Goal: Task Accomplishment & Management: Use online tool/utility

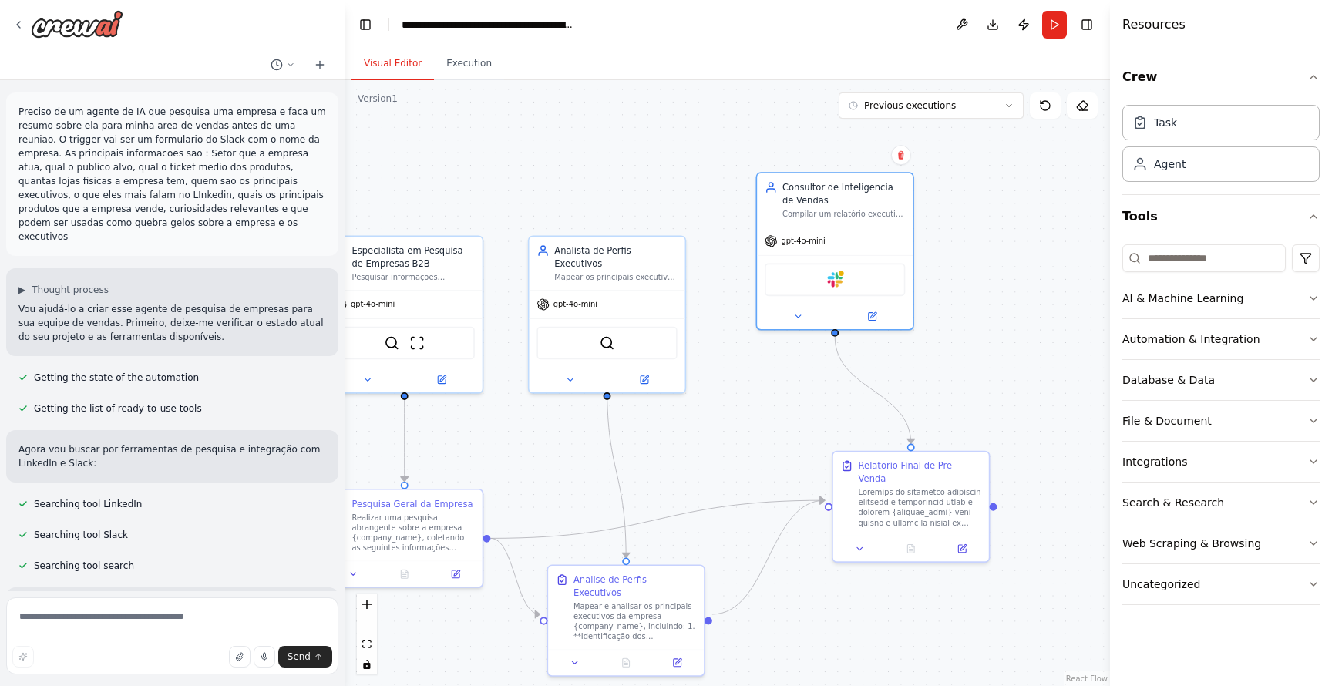
scroll to position [4576, 0]
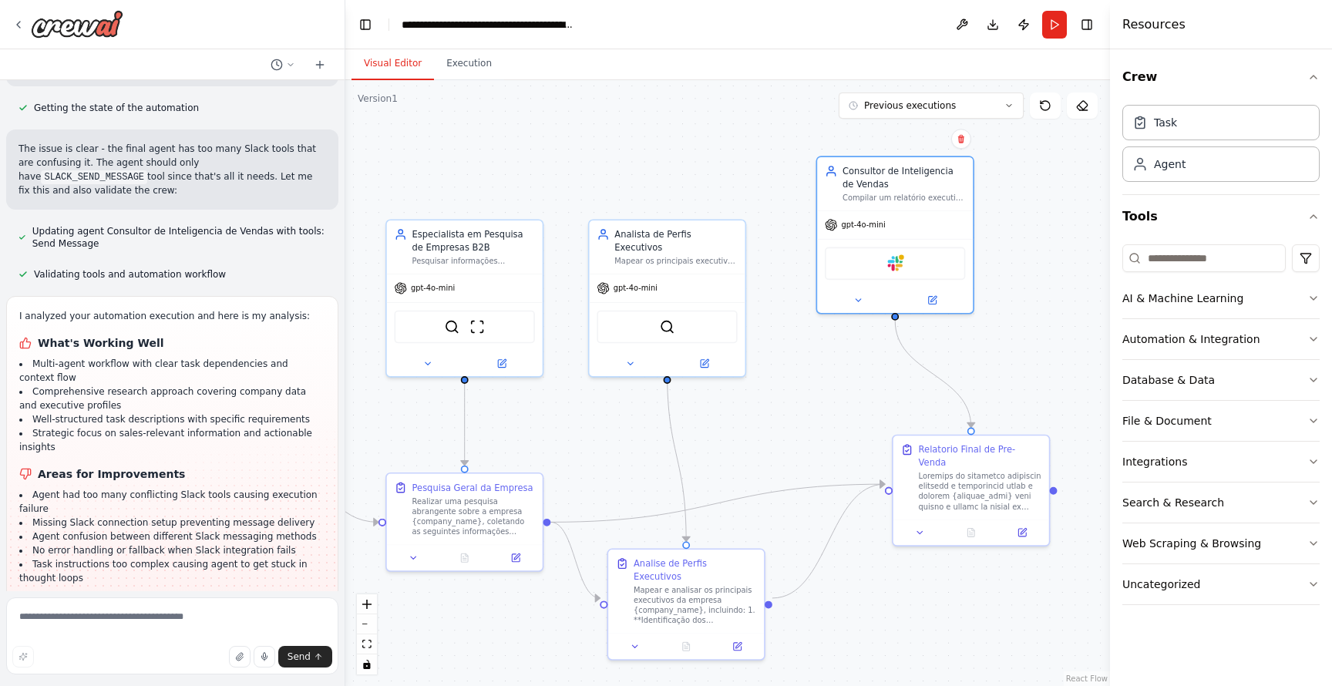
drag, startPoint x: 529, startPoint y: 457, endPoint x: 613, endPoint y: 433, distance: 88.1
click at [613, 433] on div ".deletable-edge-delete-btn { width: 20px; height: 20px; border: 0px solid #ffff…" at bounding box center [727, 383] width 764 height 606
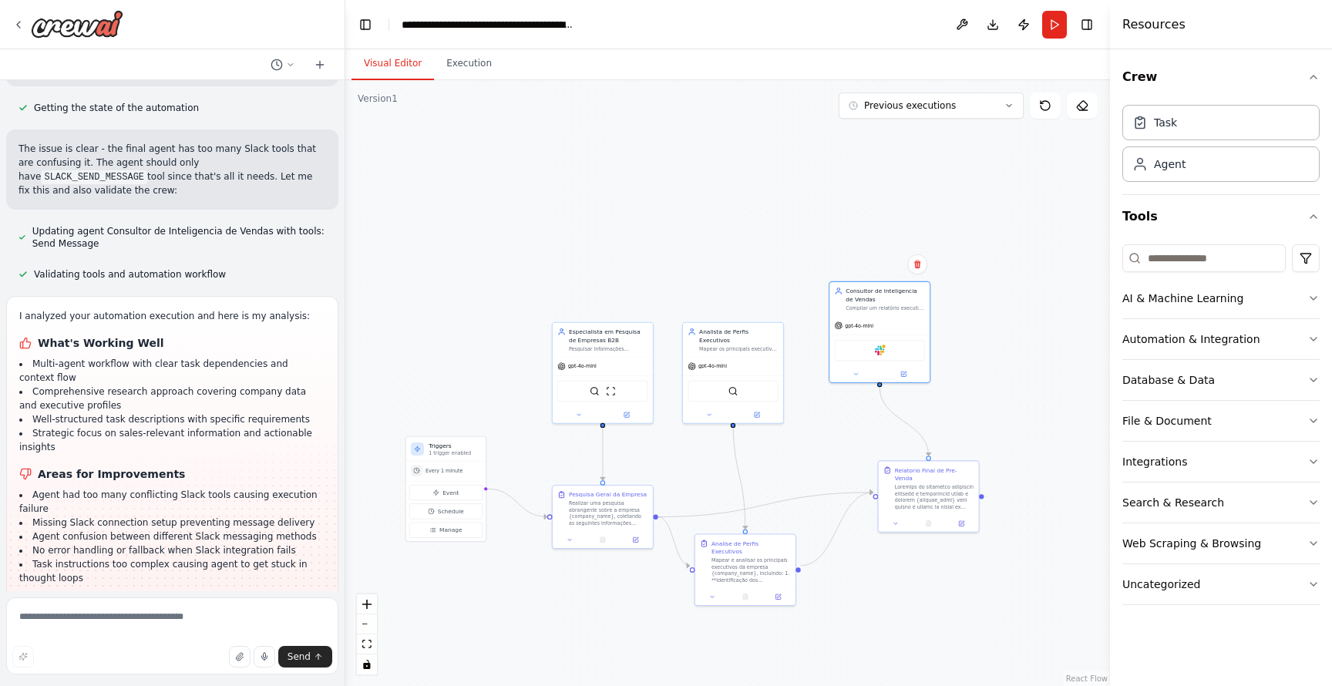
drag, startPoint x: 613, startPoint y: 435, endPoint x: 682, endPoint y: 465, distance: 75.9
click at [682, 465] on div ".deletable-edge-delete-btn { width: 20px; height: 20px; border: 0px solid #ffff…" at bounding box center [727, 383] width 764 height 606
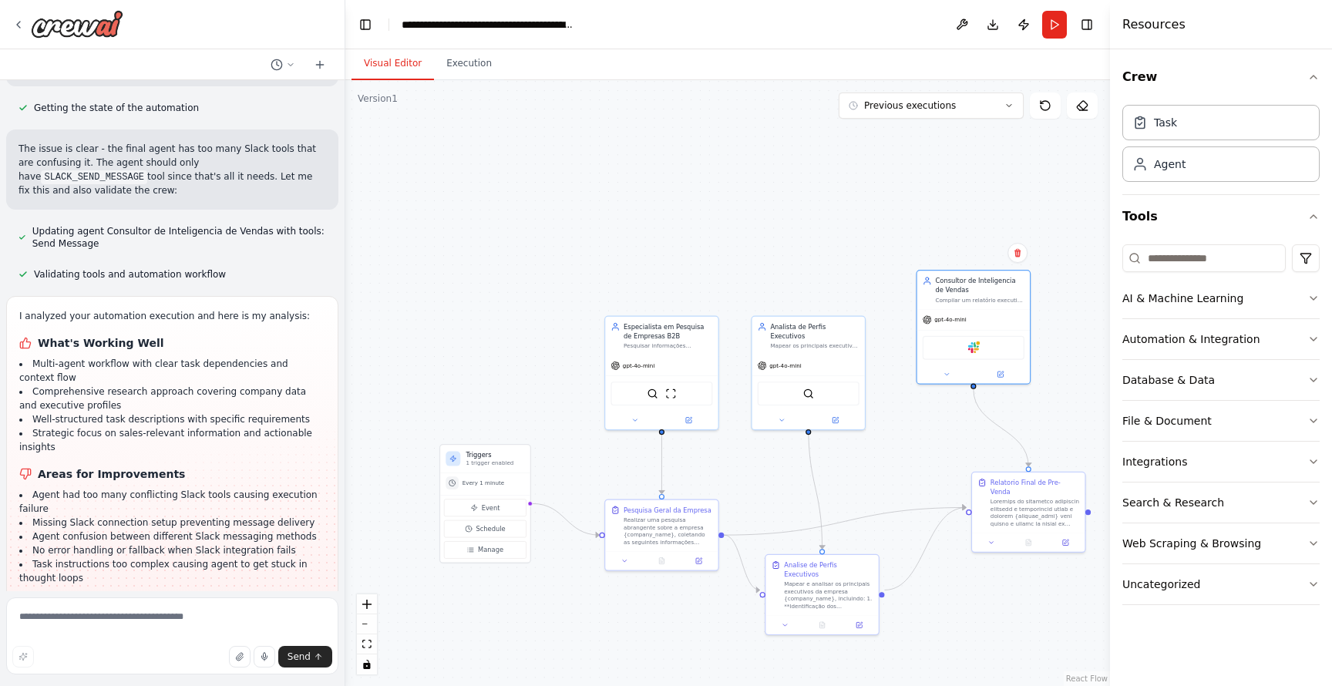
drag, startPoint x: 679, startPoint y: 464, endPoint x: 745, endPoint y: 474, distance: 67.0
click at [747, 475] on div ".deletable-edge-delete-btn { width: 20px; height: 20px; border: 0px solid #ffff…" at bounding box center [727, 383] width 764 height 606
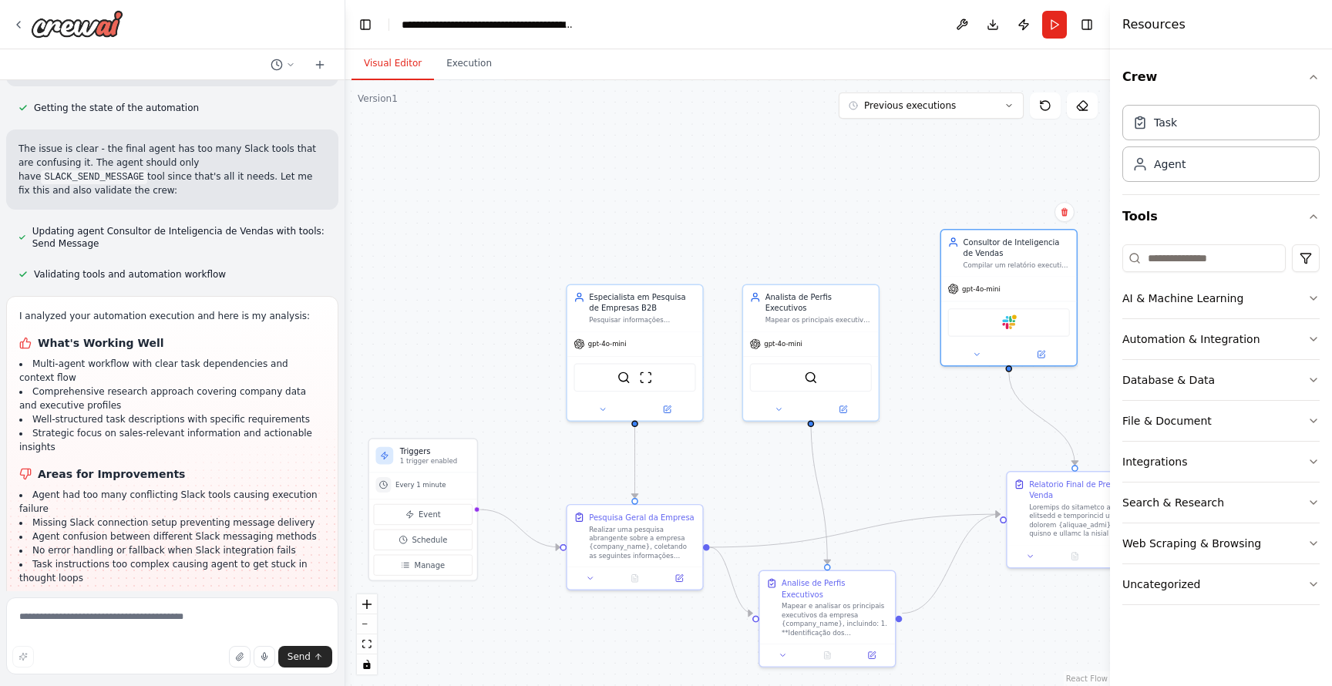
drag, startPoint x: 979, startPoint y: 445, endPoint x: 855, endPoint y: 432, distance: 124.8
click at [855, 432] on div ".deletable-edge-delete-btn { width: 20px; height: 20px; border: 0px solid #ffff…" at bounding box center [727, 383] width 764 height 606
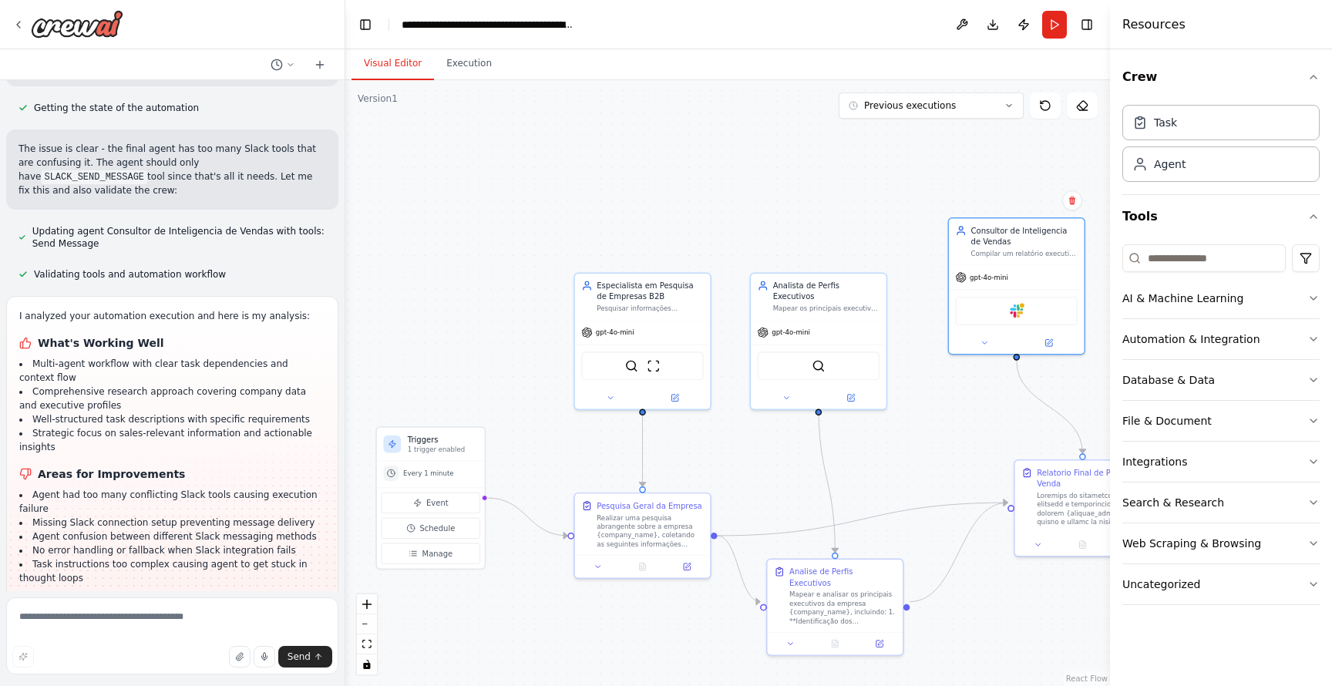
drag, startPoint x: 807, startPoint y: 444, endPoint x: 931, endPoint y: 445, distance: 124.1
click at [931, 445] on div ".deletable-edge-delete-btn { width: 20px; height: 20px; border: 0px solid #ffff…" at bounding box center [727, 383] width 764 height 606
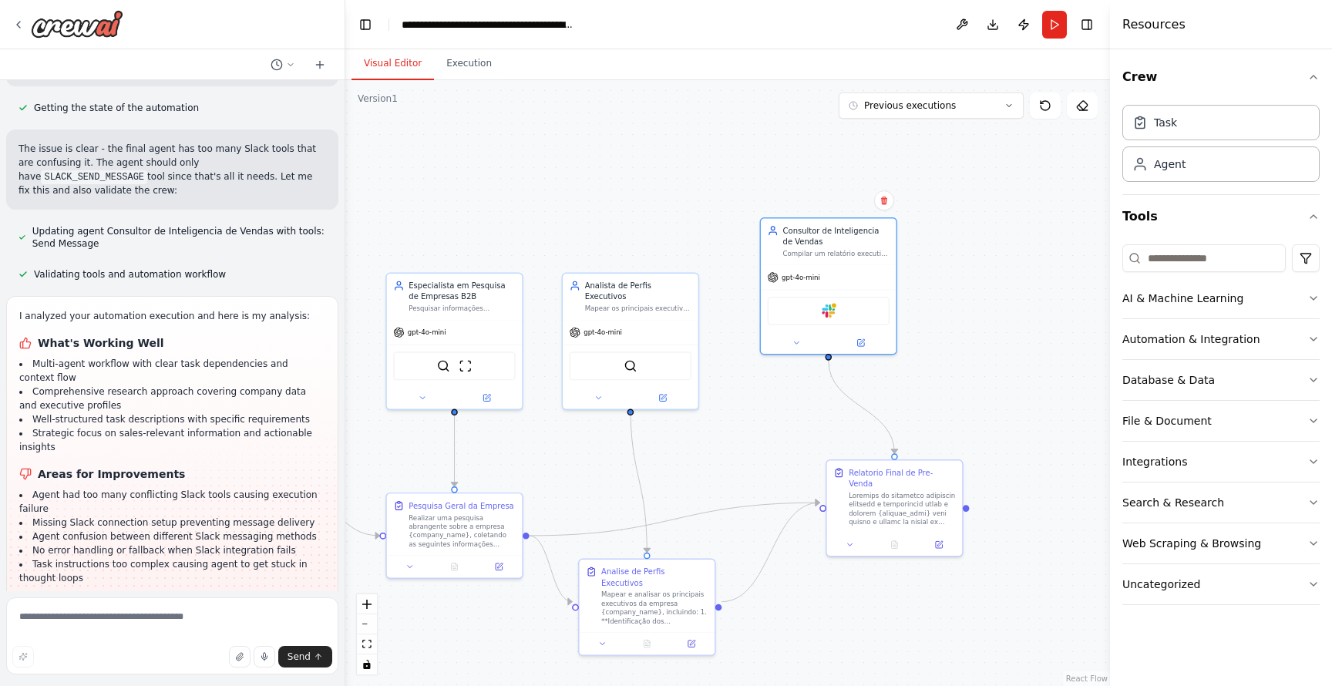
drag, startPoint x: 993, startPoint y: 432, endPoint x: 796, endPoint y: 432, distance: 197.3
click at [796, 432] on div ".deletable-edge-delete-btn { width: 20px; height: 20px; border: 0px solid #ffff…" at bounding box center [727, 383] width 764 height 606
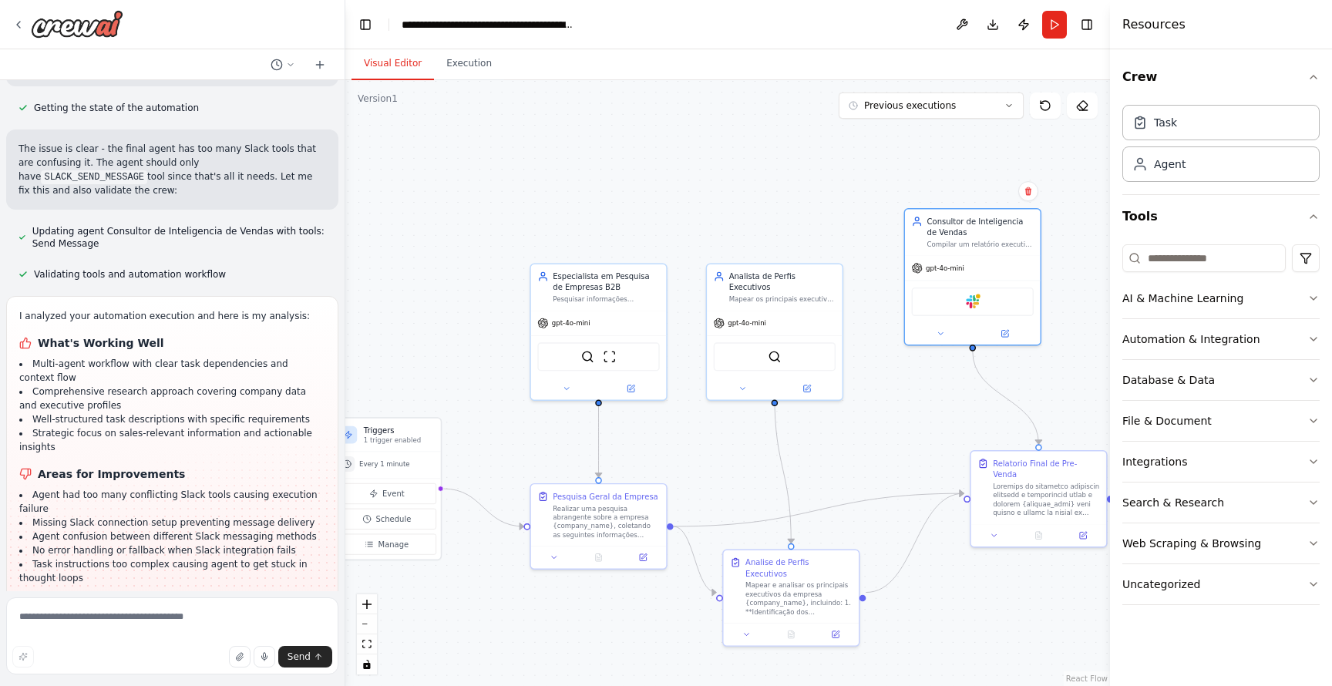
drag, startPoint x: 751, startPoint y: 433, endPoint x: 902, endPoint y: 424, distance: 151.3
click at [902, 424] on div ".deletable-edge-delete-btn { width: 20px; height: 20px; border: 0px solid #ffff…" at bounding box center [727, 383] width 764 height 606
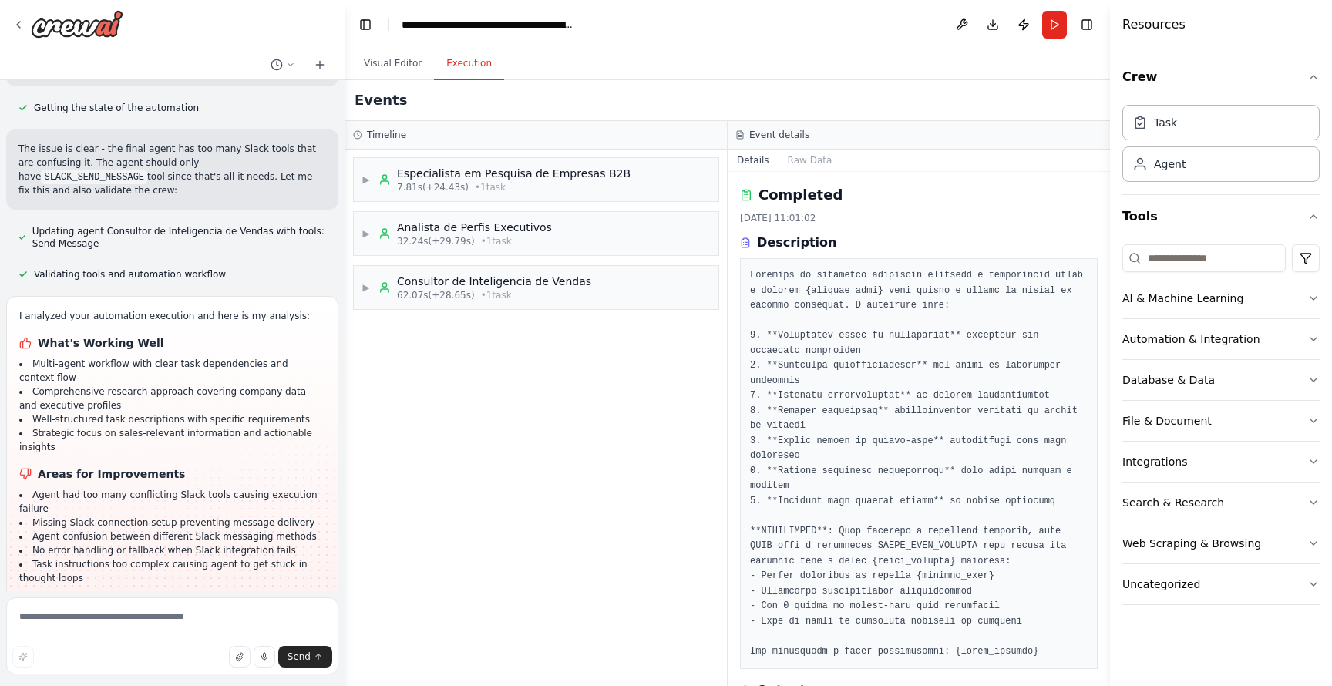
click at [445, 69] on button "Execution" at bounding box center [469, 64] width 70 height 32
click at [394, 60] on button "Visual Editor" at bounding box center [392, 64] width 82 height 32
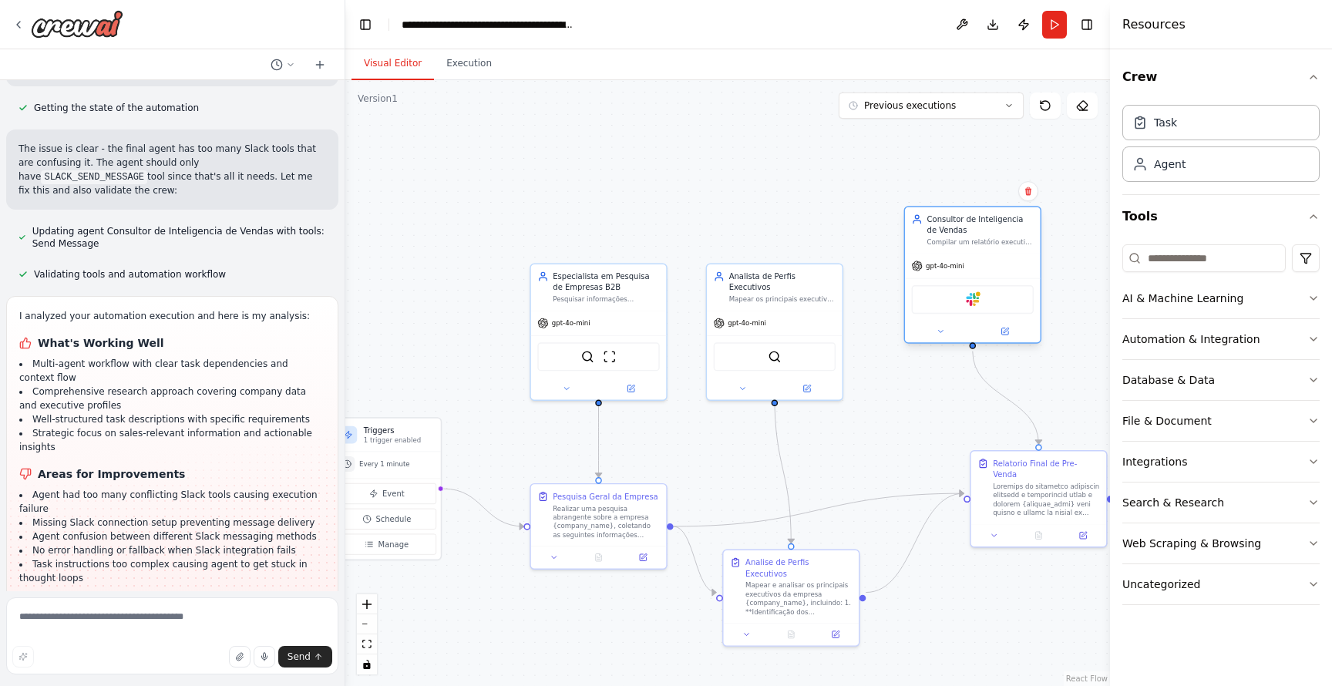
click at [963, 309] on div "Slack" at bounding box center [973, 299] width 122 height 29
click at [973, 292] on div "Slack" at bounding box center [973, 299] width 122 height 29
click at [931, 328] on button at bounding box center [940, 330] width 62 height 13
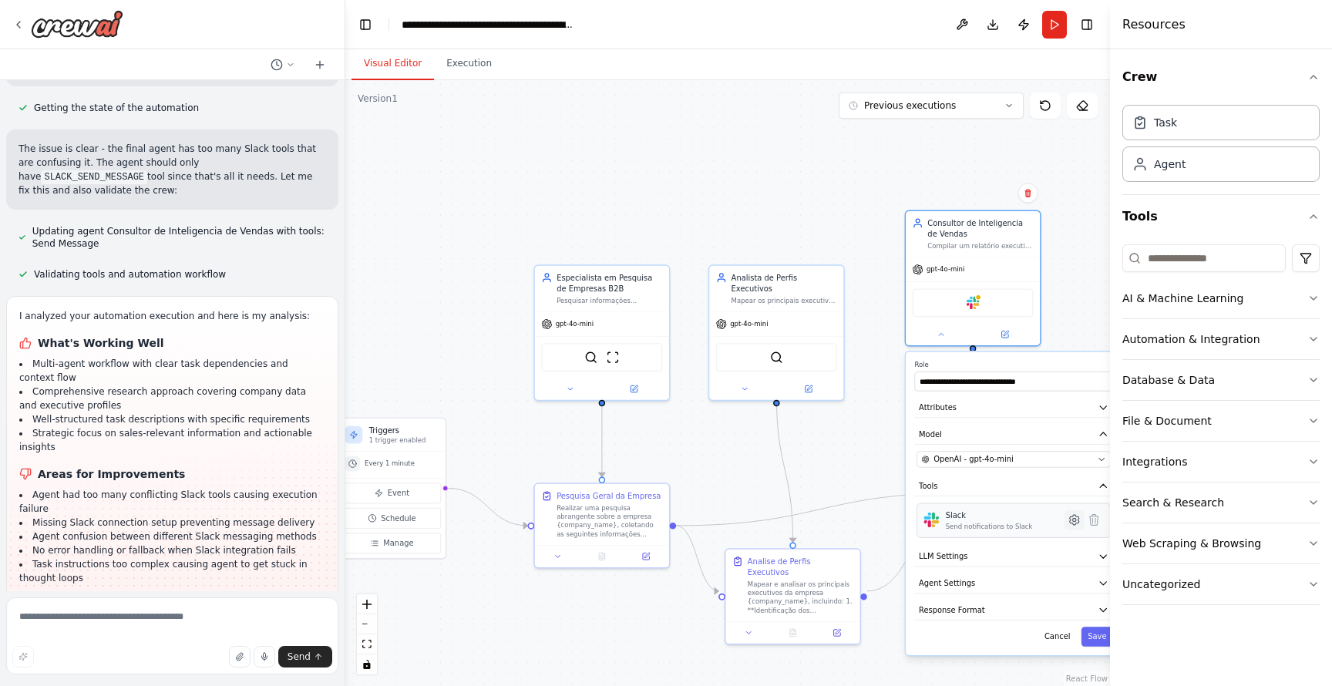
click at [1068, 515] on icon at bounding box center [1073, 519] width 13 height 13
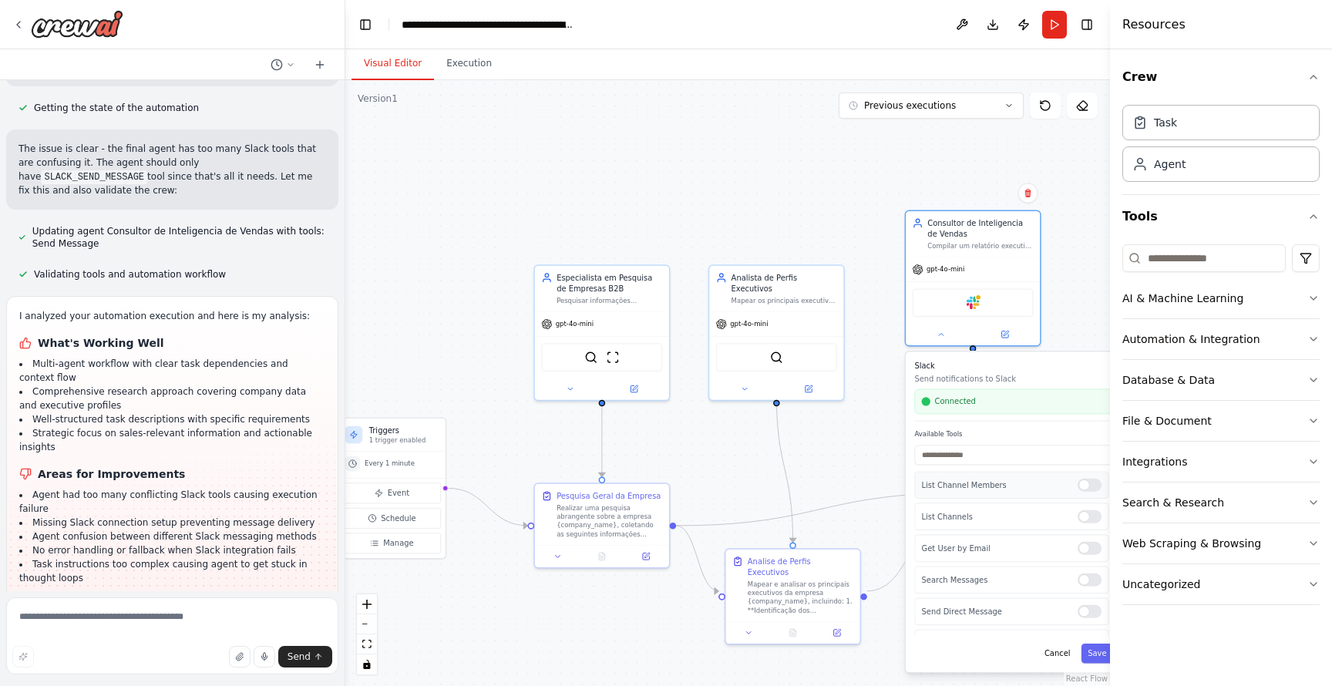
click at [1084, 484] on div at bounding box center [1089, 485] width 24 height 13
click at [1089, 516] on div at bounding box center [1089, 516] width 24 height 13
click at [1089, 546] on div at bounding box center [1089, 548] width 24 height 13
click at [1089, 576] on div at bounding box center [1089, 579] width 24 height 13
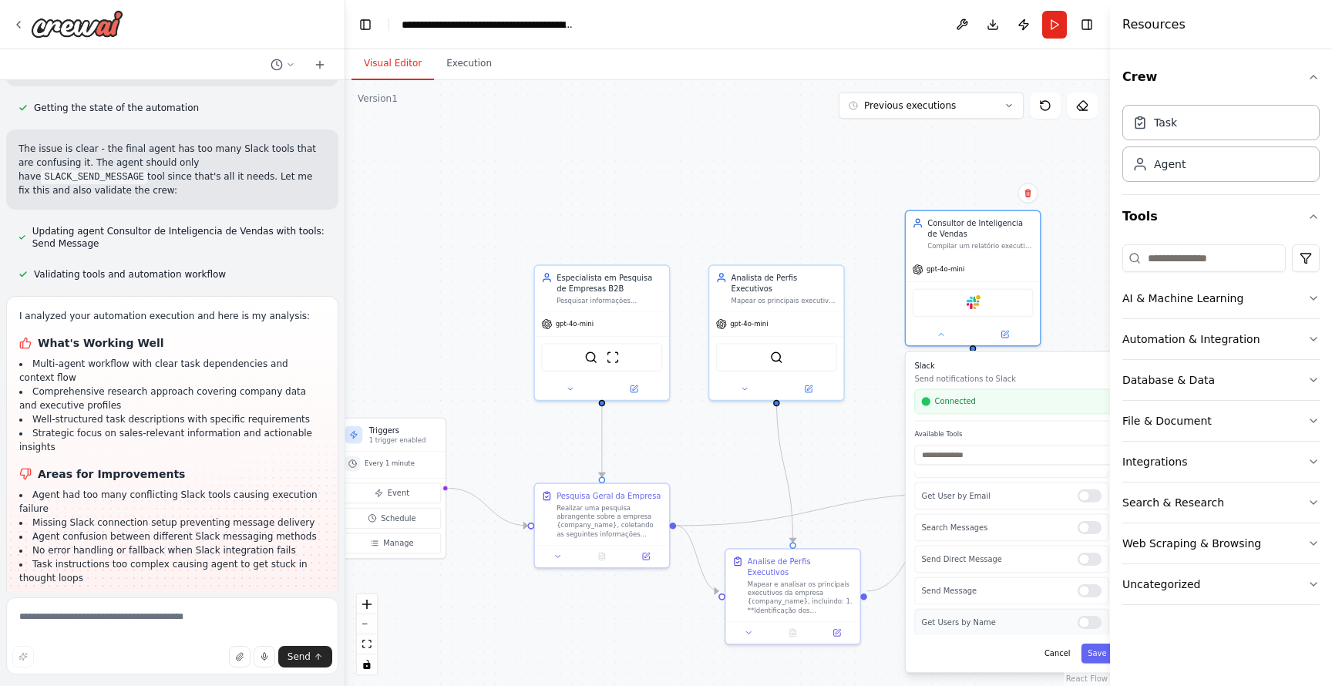
click at [1093, 617] on div at bounding box center [1089, 622] width 24 height 13
click at [1097, 657] on button "Save" at bounding box center [1097, 652] width 32 height 19
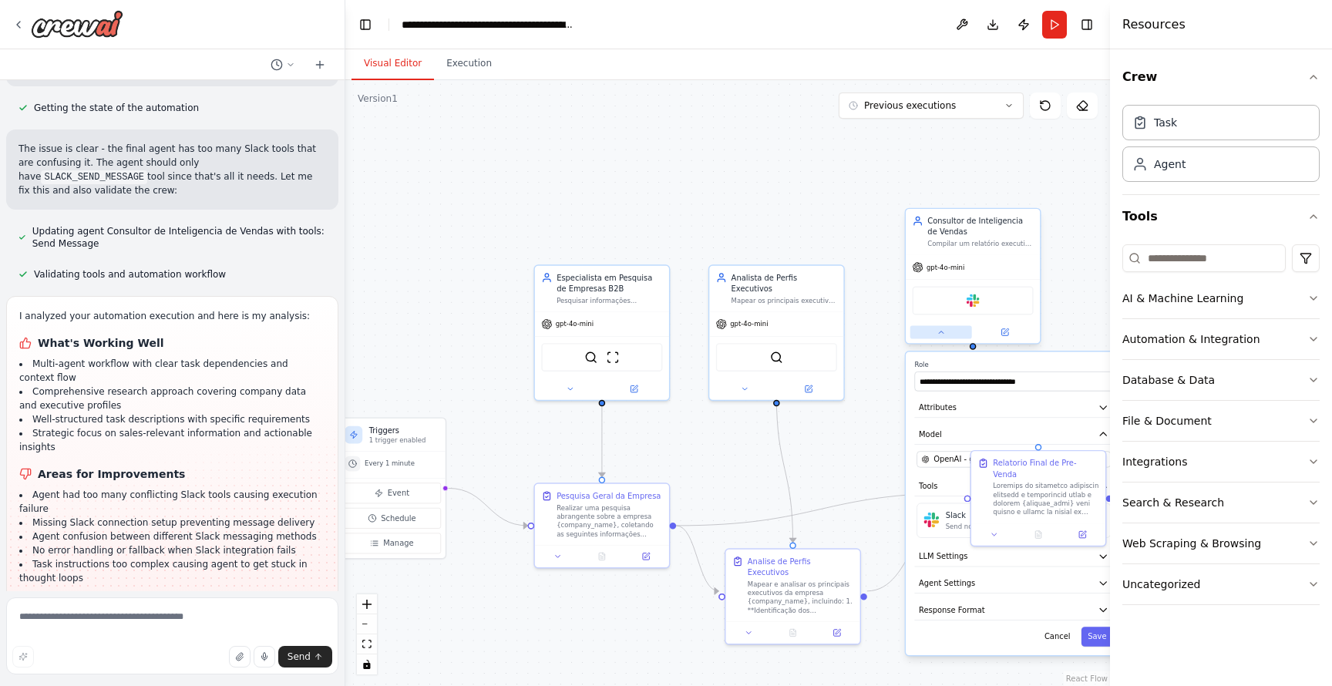
click at [939, 336] on button at bounding box center [941, 332] width 62 height 13
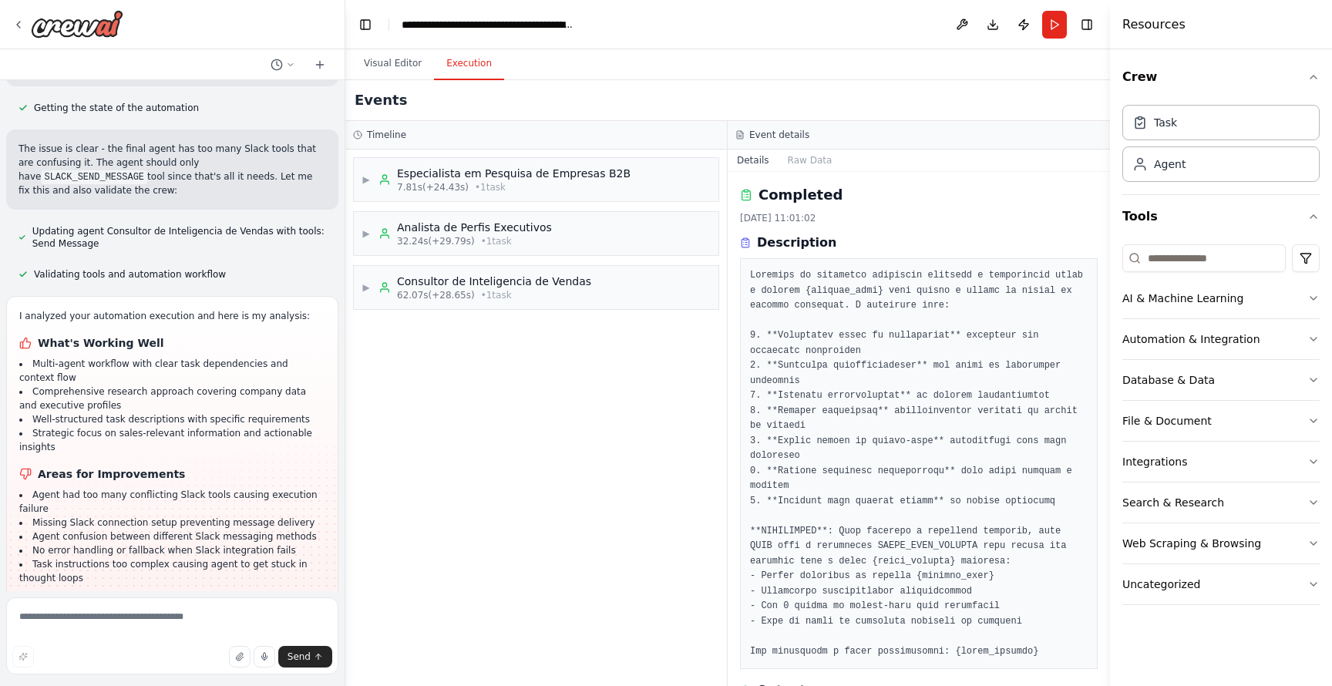
click at [482, 73] on button "Execution" at bounding box center [469, 64] width 70 height 32
click at [1050, 15] on button "Run" at bounding box center [1054, 25] width 25 height 28
click at [643, 404] on div "▶ Especialista em Pesquisa de Empresas B2B 7.81s (+24.43s) • 1 task ▶ Analista …" at bounding box center [535, 418] width 381 height 536
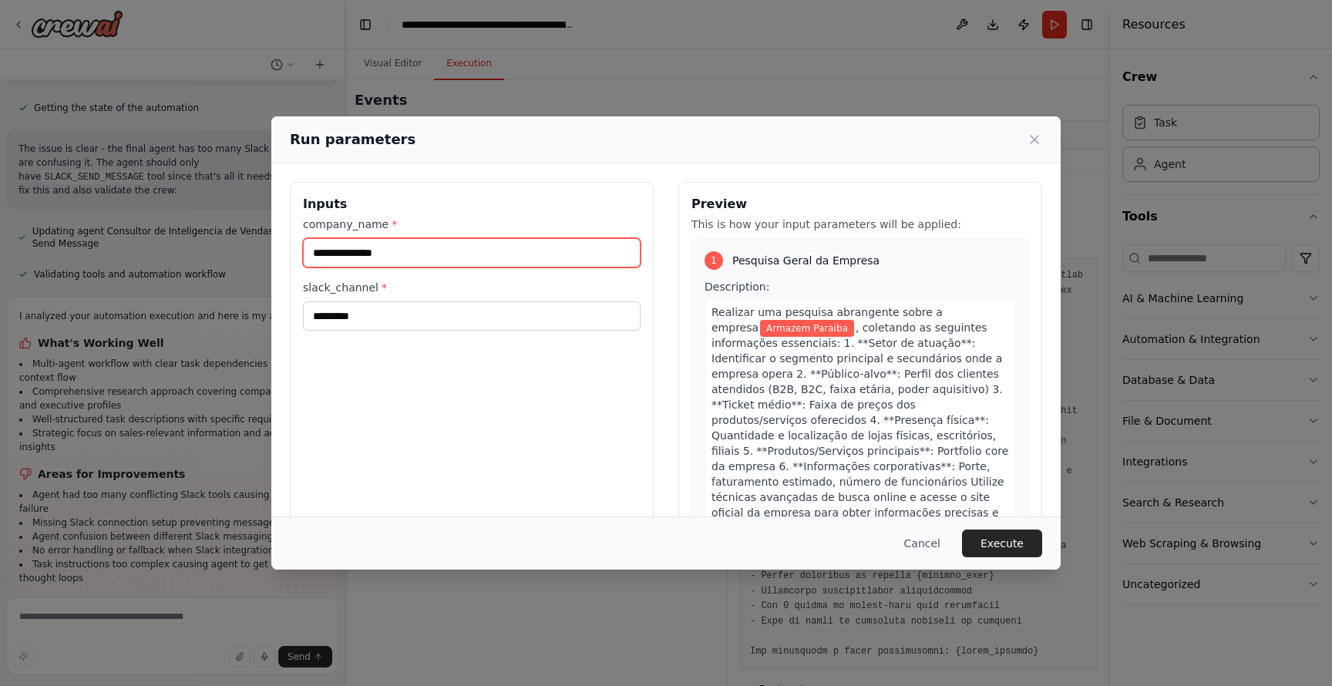
click at [472, 251] on input "**********" at bounding box center [472, 252] width 338 height 29
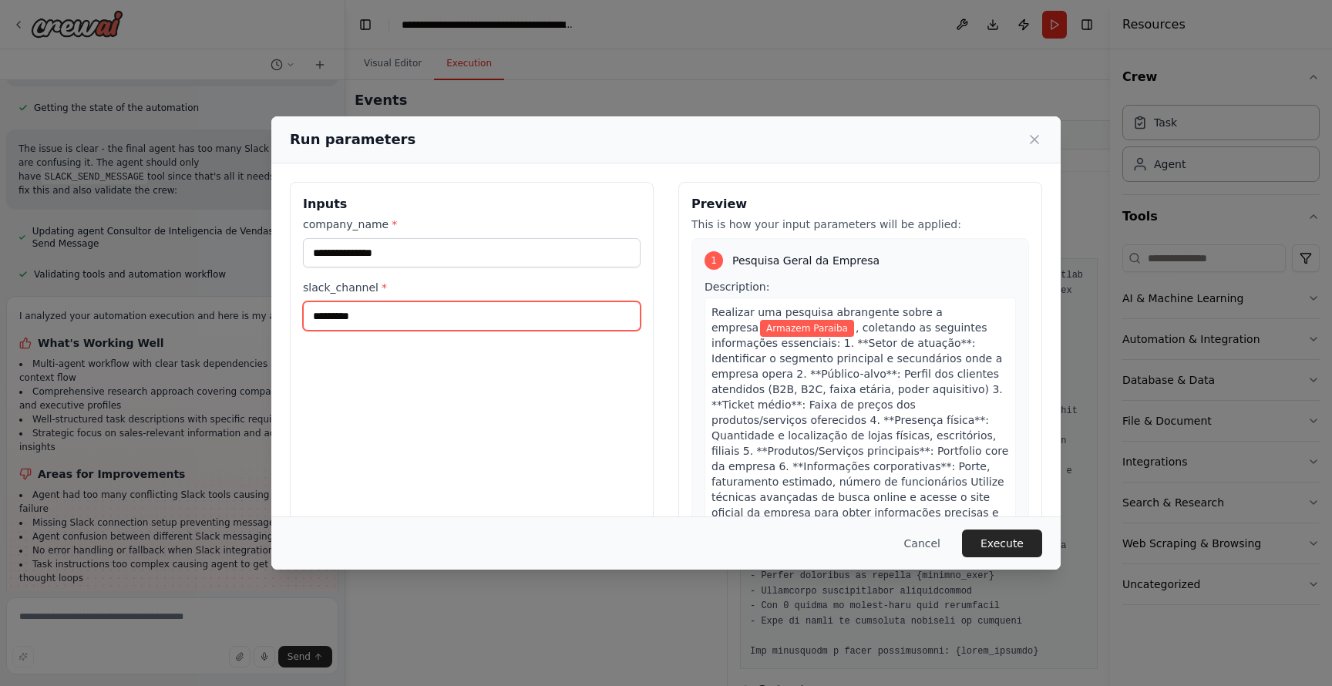
click at [444, 316] on input "*********" at bounding box center [472, 315] width 338 height 29
click at [1028, 543] on button "Execute" at bounding box center [1002, 543] width 80 height 28
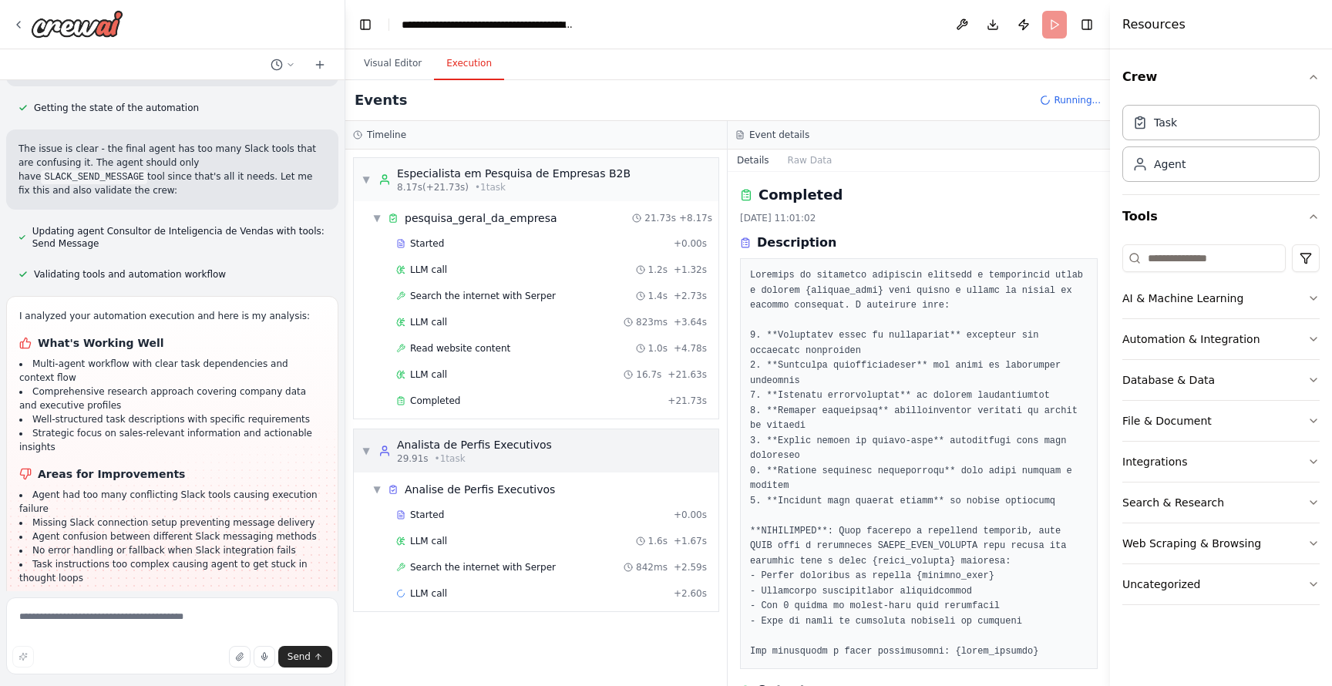
click at [364, 454] on span "▼" at bounding box center [365, 451] width 9 height 12
click at [363, 177] on span "▼" at bounding box center [365, 179] width 9 height 12
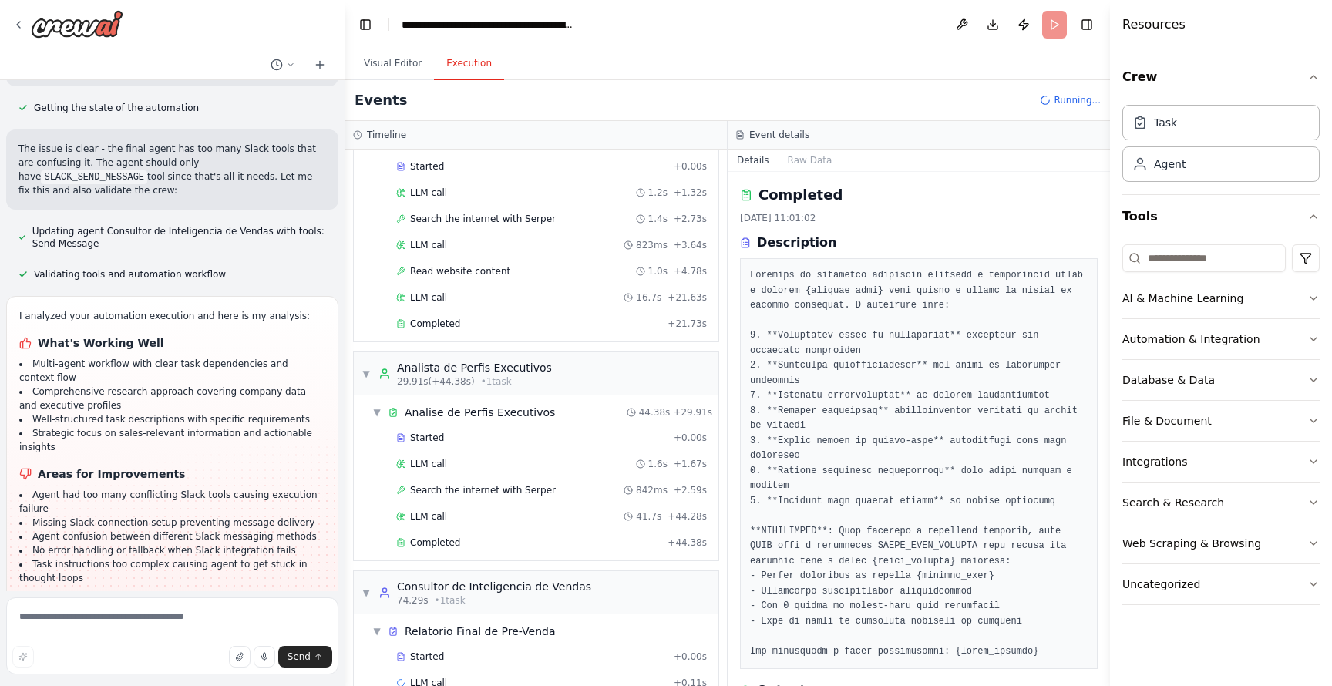
scroll to position [109, 0]
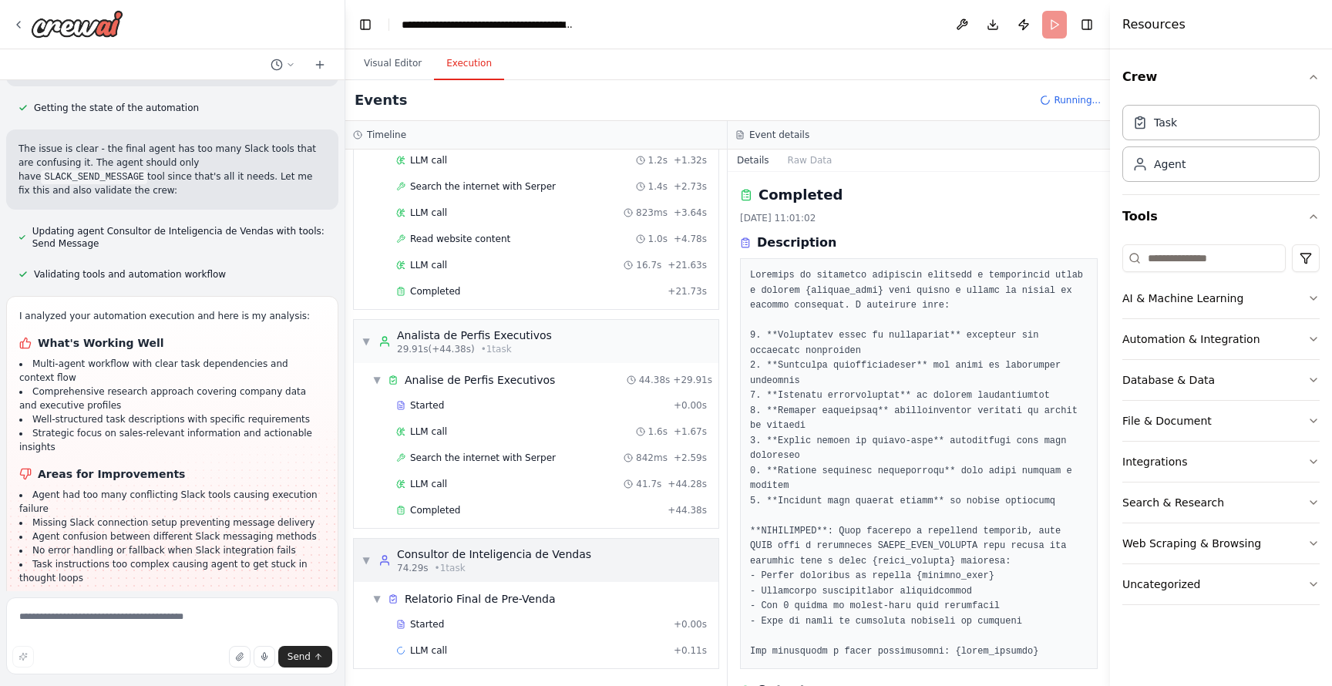
click at [361, 553] on div "▼ Consultor de Inteligencia de Vendas 74.29s • 1 task" at bounding box center [536, 560] width 365 height 43
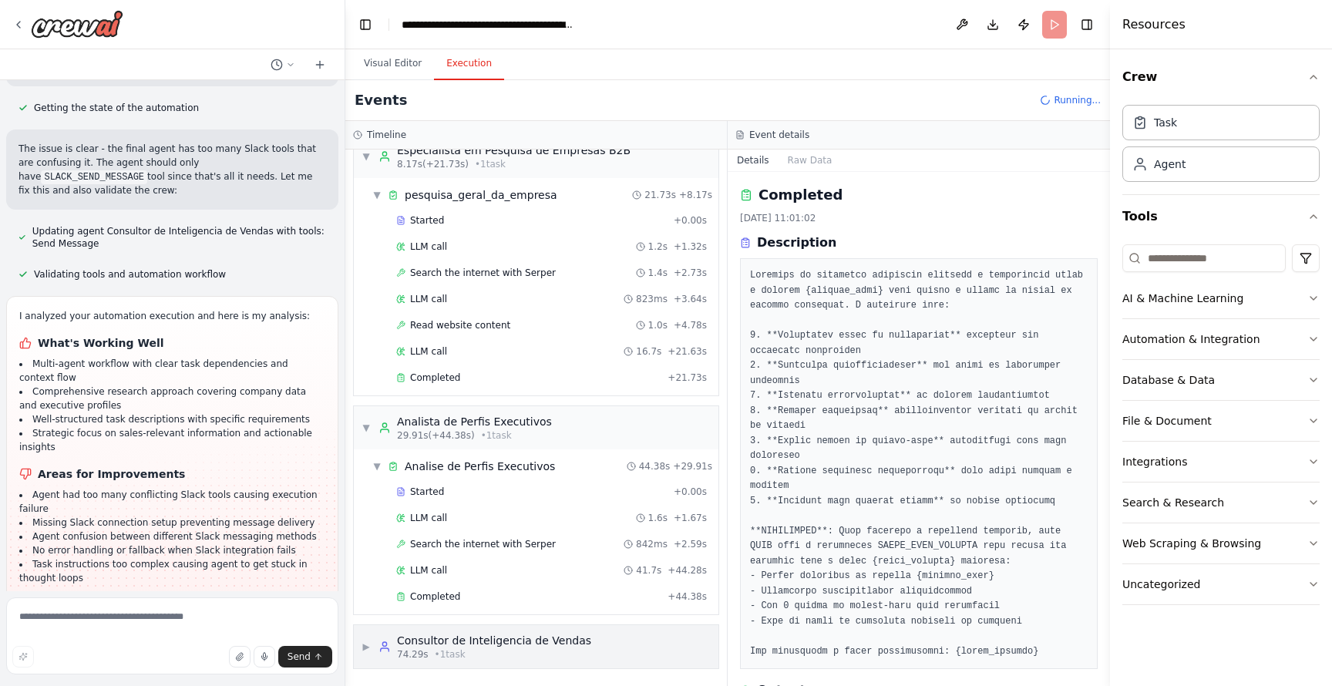
scroll to position [23, 0]
click at [366, 427] on span "▼" at bounding box center [365, 428] width 9 height 12
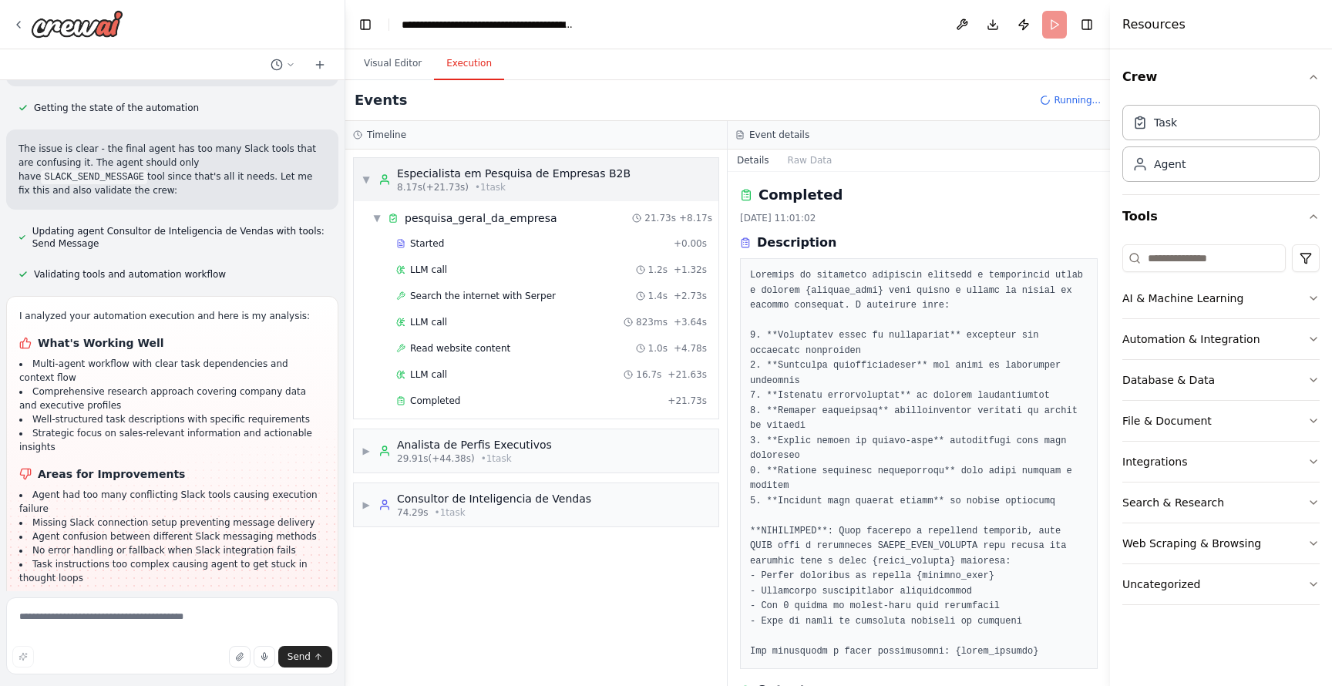
click at [369, 186] on div "▼ Especialista em Pesquisa de Empresas B2B 8.17s (+21.73s) • 1 task" at bounding box center [495, 180] width 269 height 28
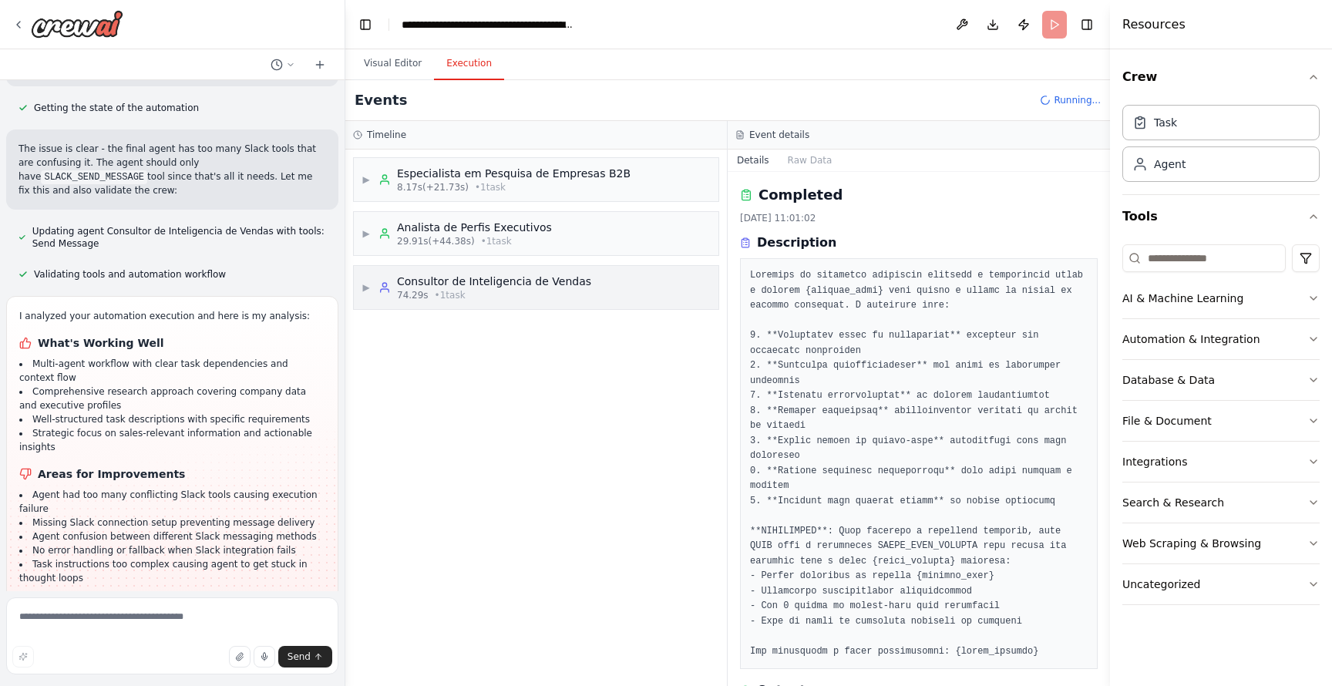
click at [365, 290] on span "▶" at bounding box center [365, 287] width 9 height 12
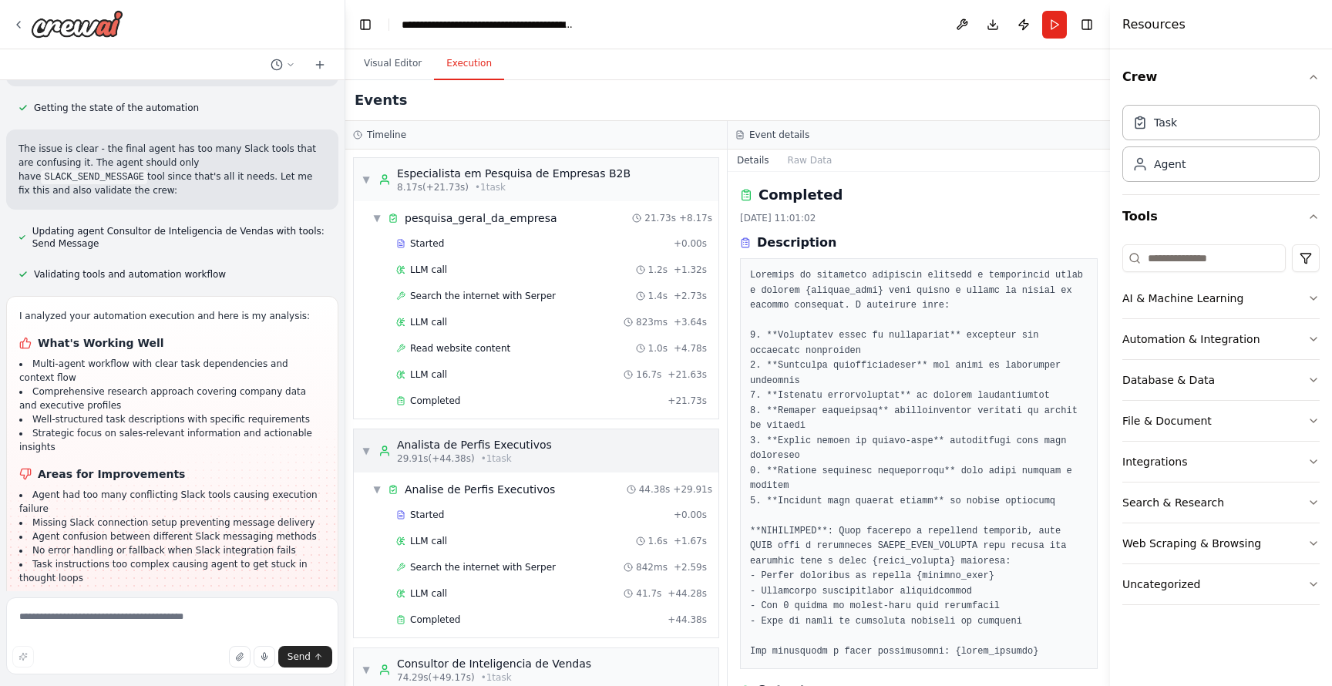
scroll to position [136, 0]
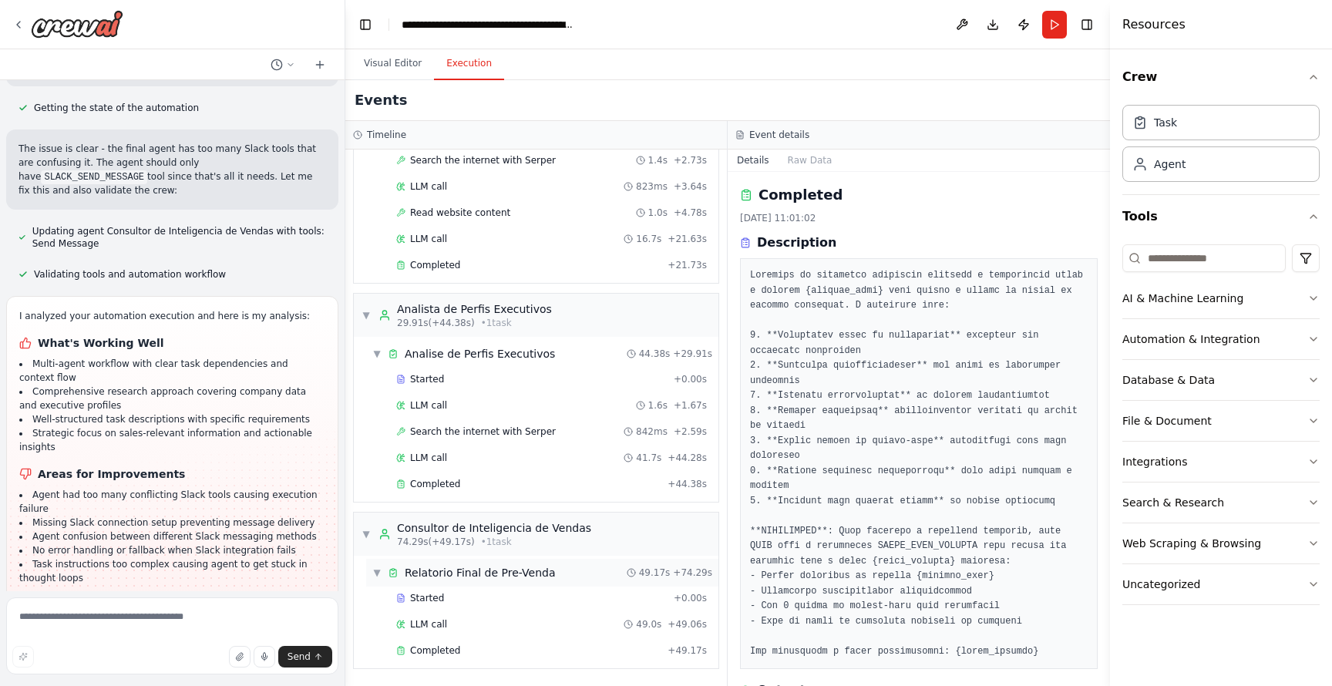
click at [375, 572] on span "▼" at bounding box center [376, 572] width 9 height 12
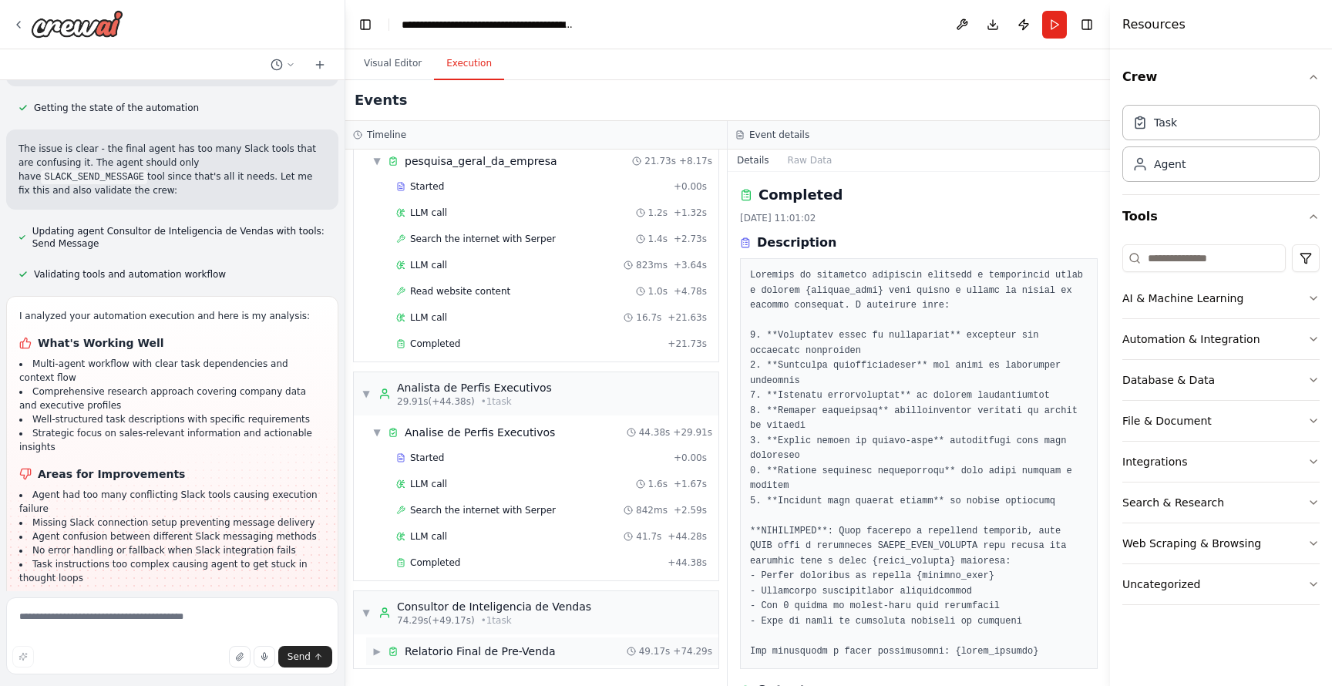
scroll to position [57, 0]
click at [371, 608] on div "▼ Consultor de Inteligencia de Vendas 74.29s (+49.17s) • 1 task" at bounding box center [476, 613] width 230 height 28
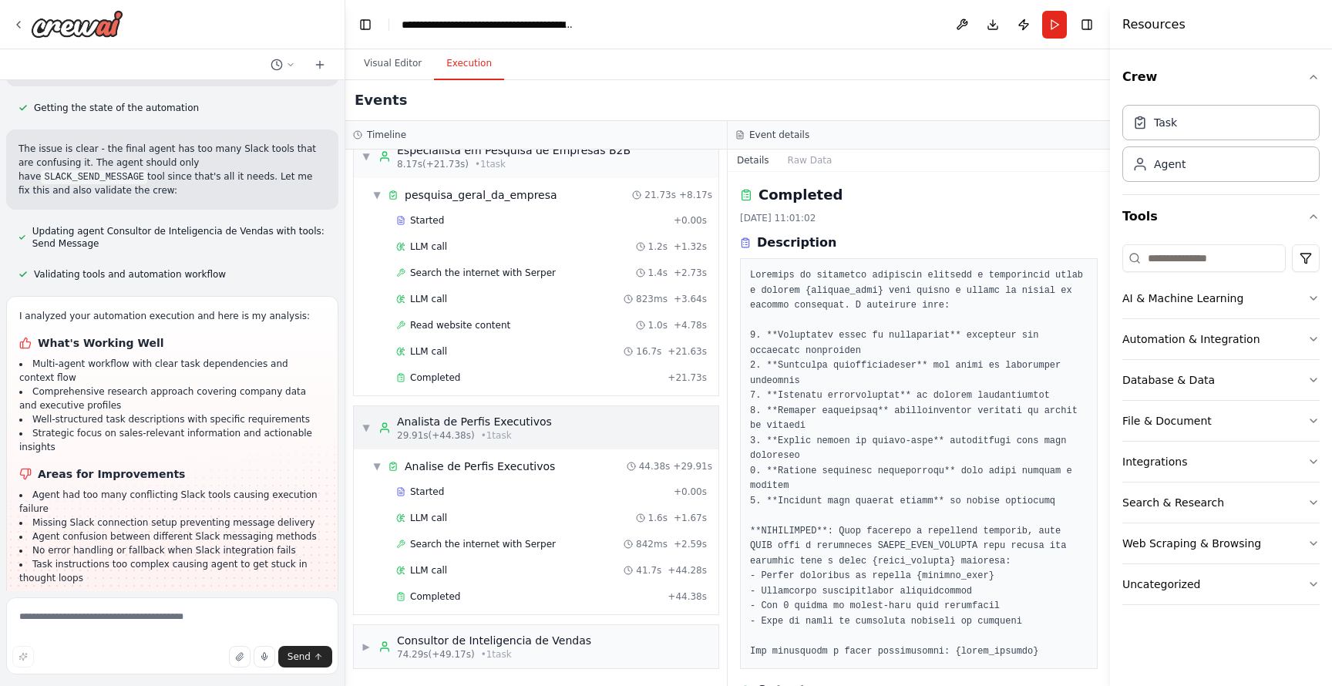
click at [365, 425] on span "▼" at bounding box center [365, 428] width 9 height 12
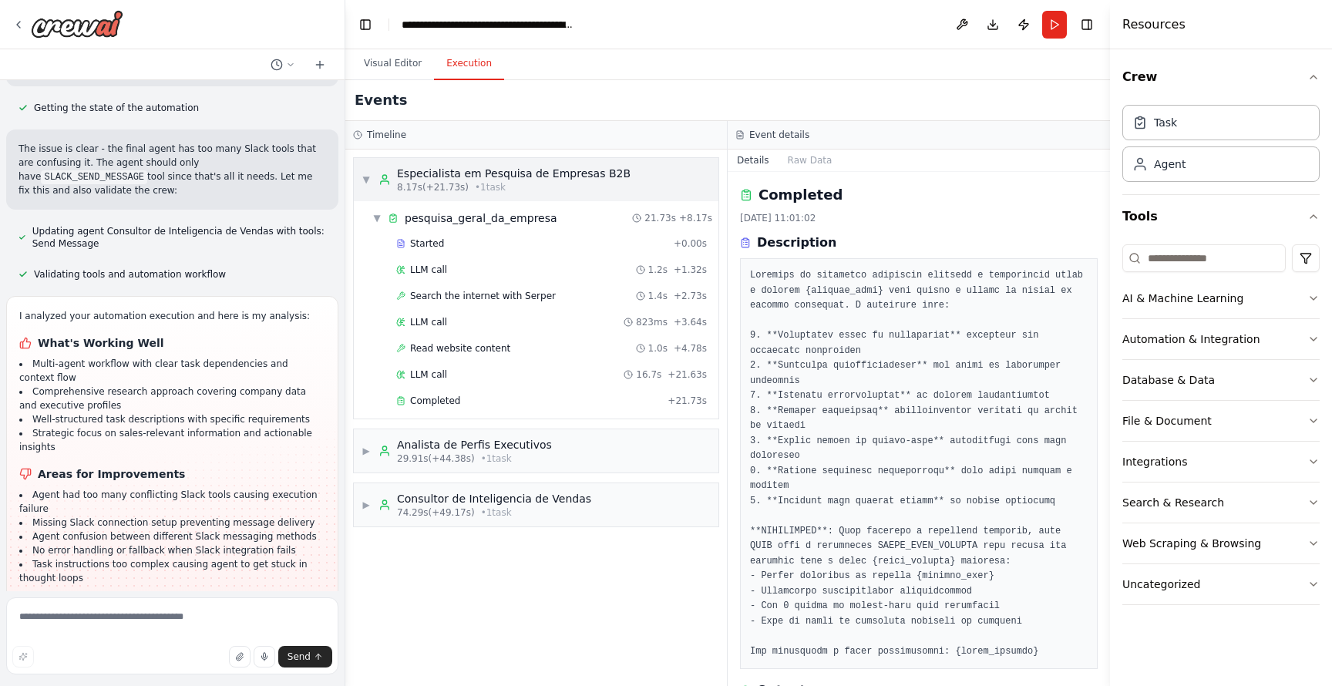
click at [365, 180] on span "▼" at bounding box center [365, 179] width 9 height 12
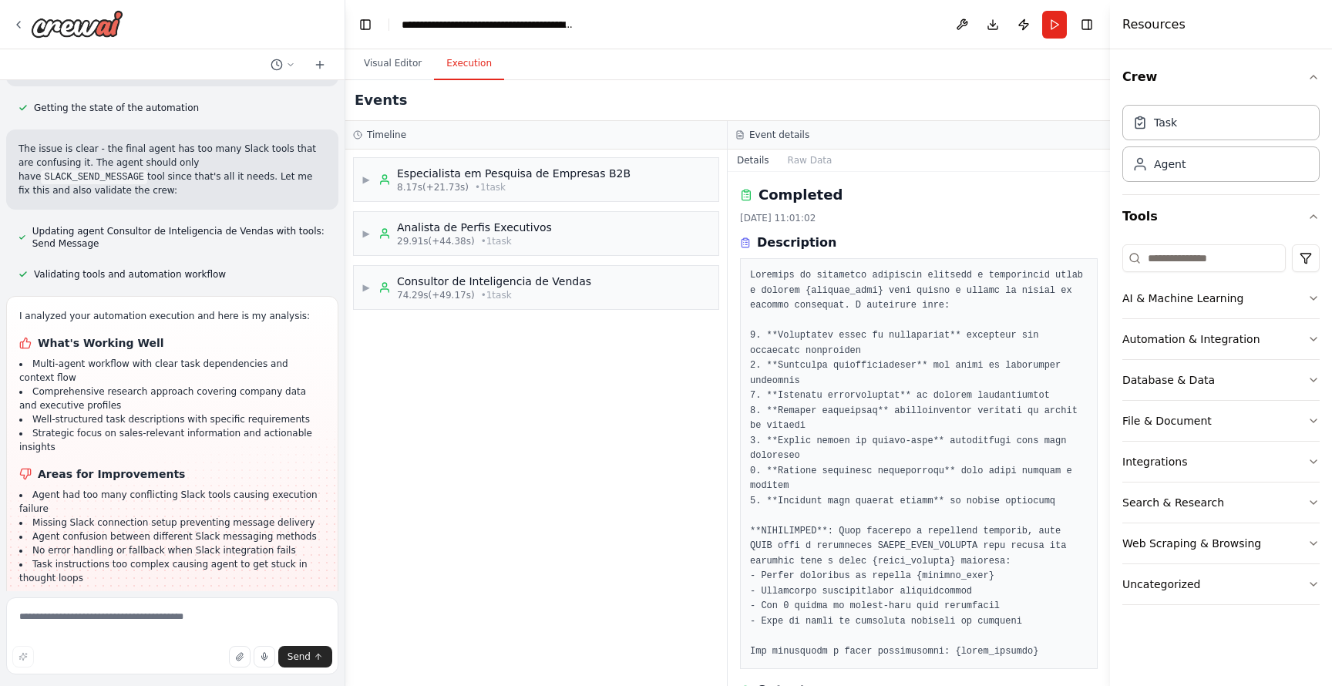
click at [498, 291] on span "• 1 task" at bounding box center [496, 295] width 31 height 12
click at [489, 323] on span "Relatorio Final de Pre-Venda" at bounding box center [480, 325] width 151 height 15
click at [449, 398] on span "Completed" at bounding box center [435, 404] width 50 height 12
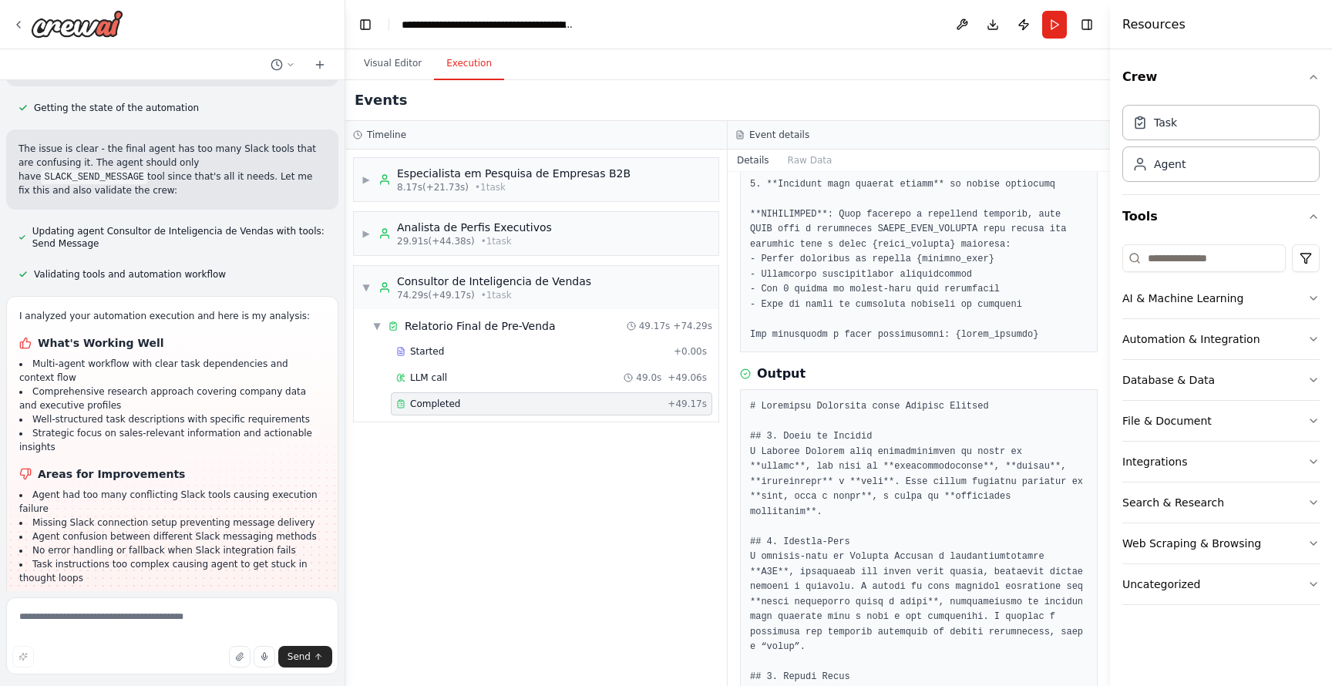
scroll to position [341, 0]
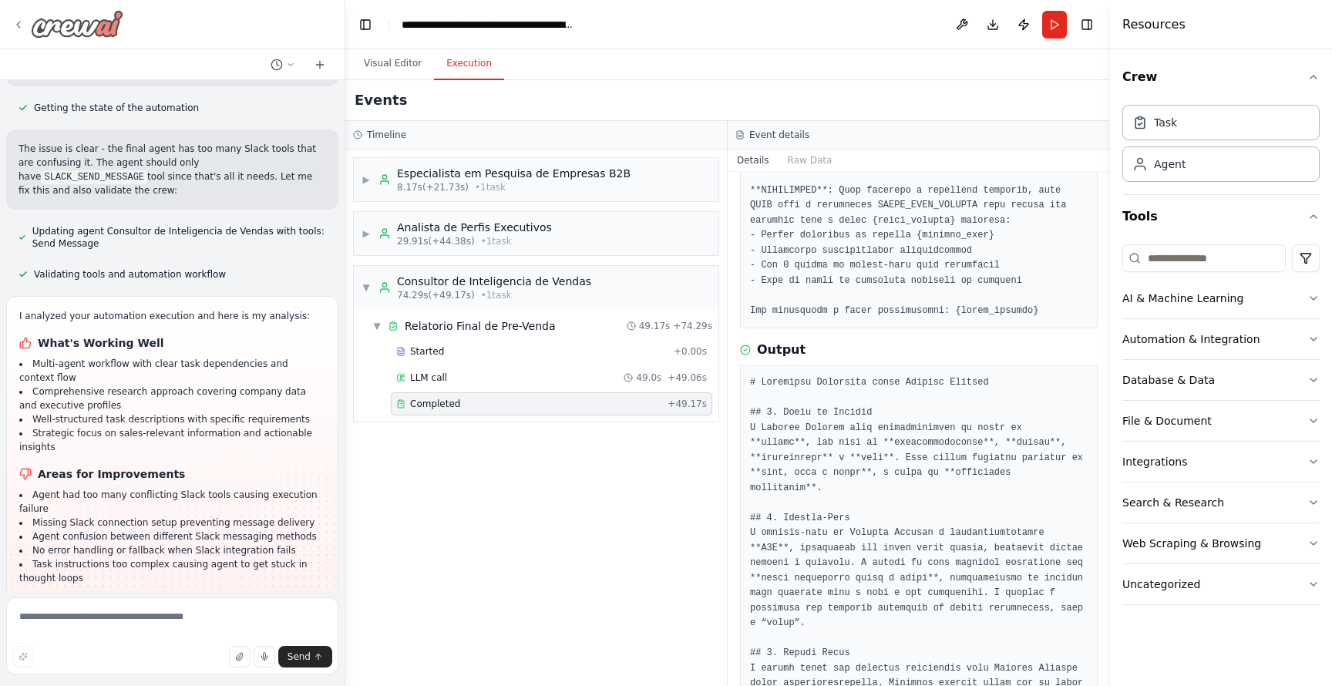
click at [29, 34] on div at bounding box center [67, 24] width 111 height 28
